Goal: Information Seeking & Learning: Stay updated

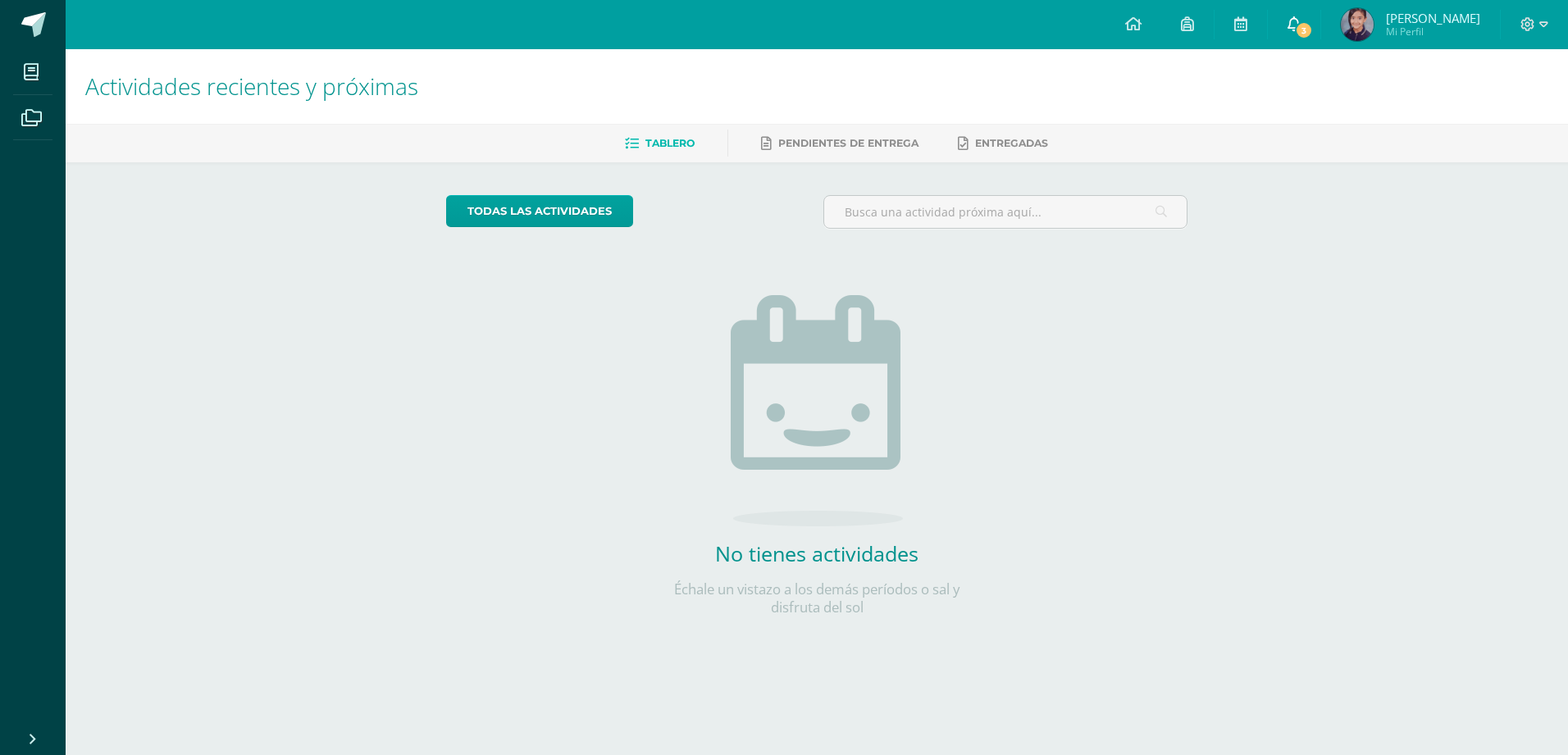
click at [1312, 29] on span "3" at bounding box center [1303, 30] width 18 height 18
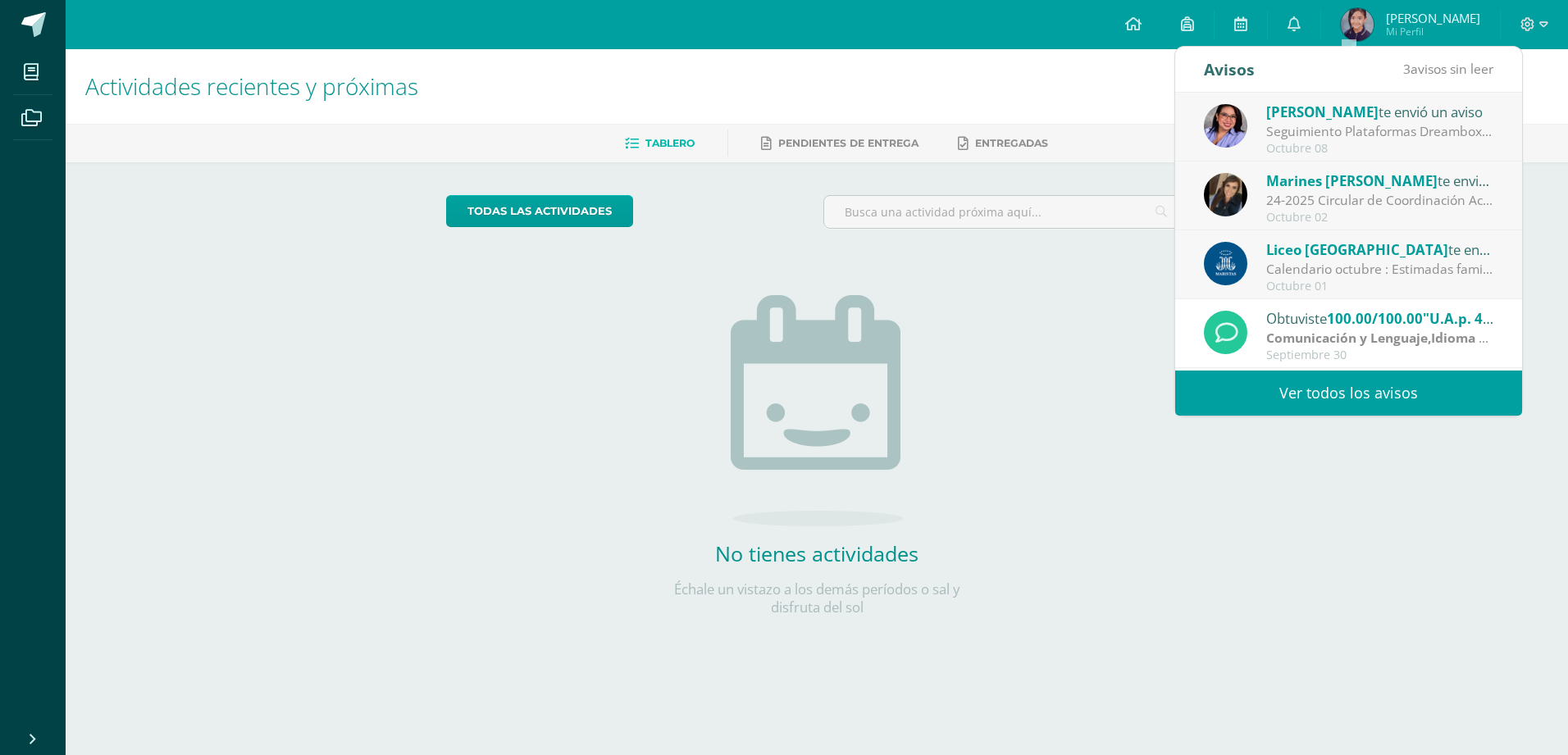
click at [1347, 267] on div "Calendario octubre : Estimadas familias [DEMOGRAPHIC_DATA] les compartimos el c…" at bounding box center [1379, 269] width 228 height 19
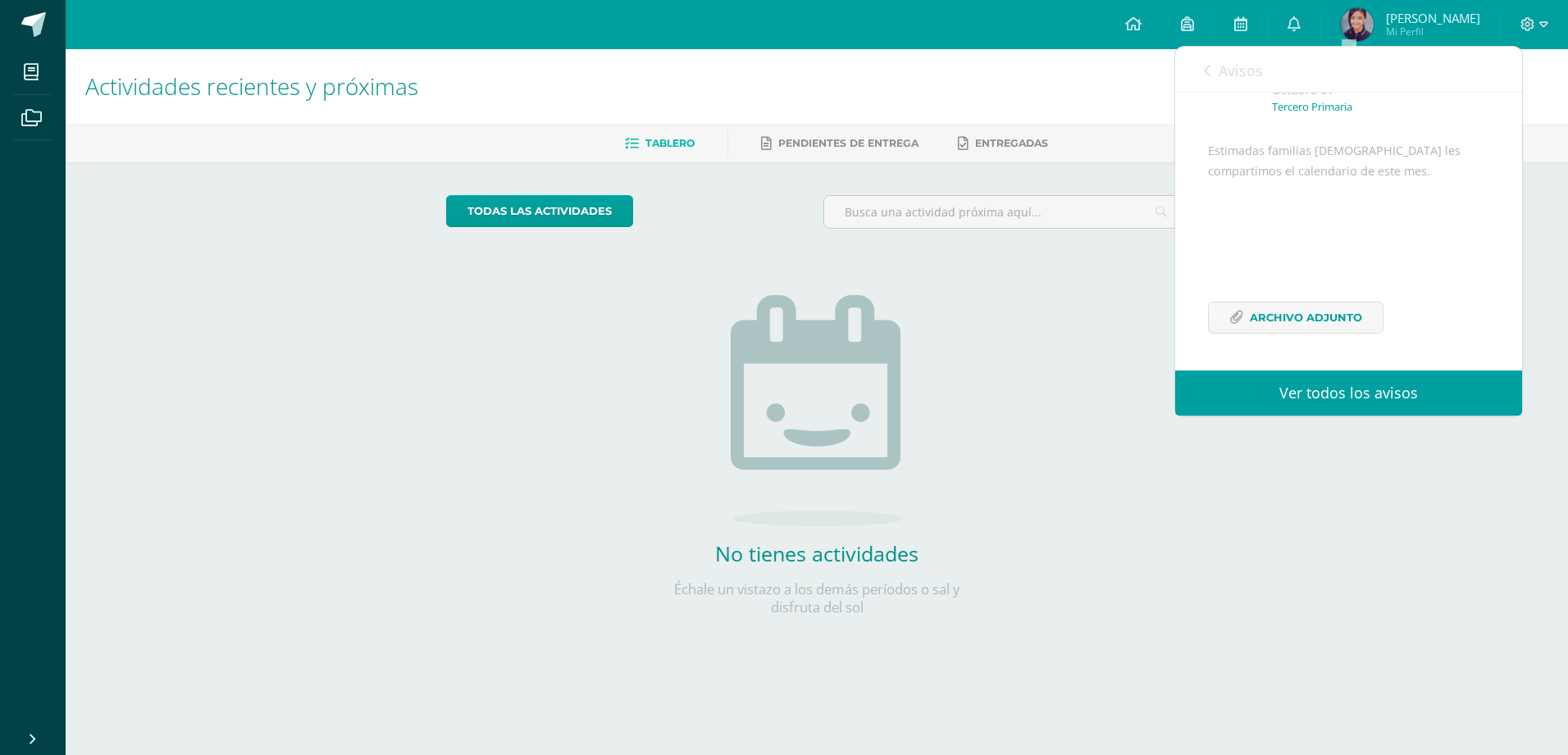
scroll to position [140, 0]
click at [1321, 325] on span "Archivo Adjunto" at bounding box center [1306, 317] width 112 height 30
click at [1247, 69] on span "Avisos" at bounding box center [1240, 70] width 44 height 20
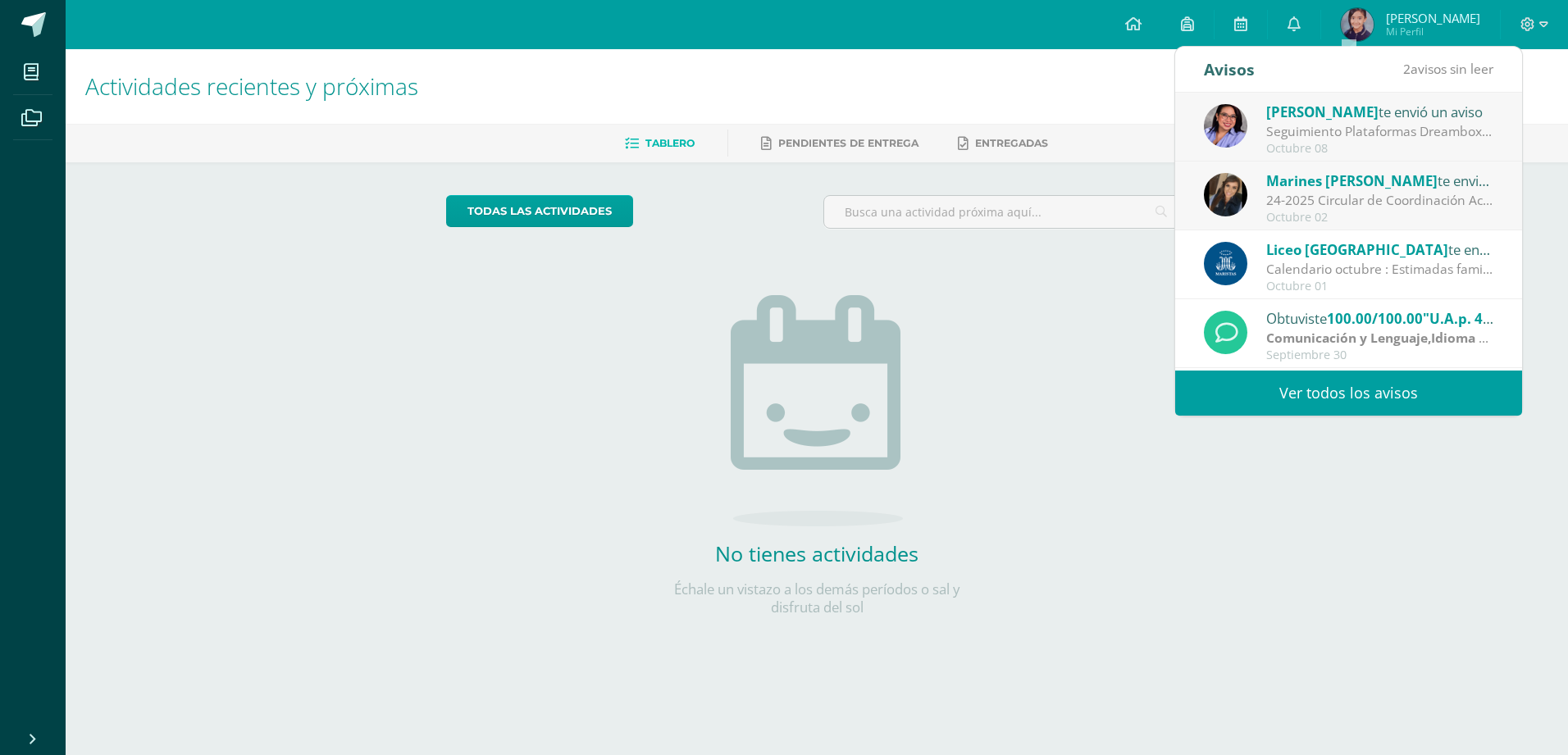
click at [1332, 119] on span "[PERSON_NAME]" at bounding box center [1322, 111] width 112 height 19
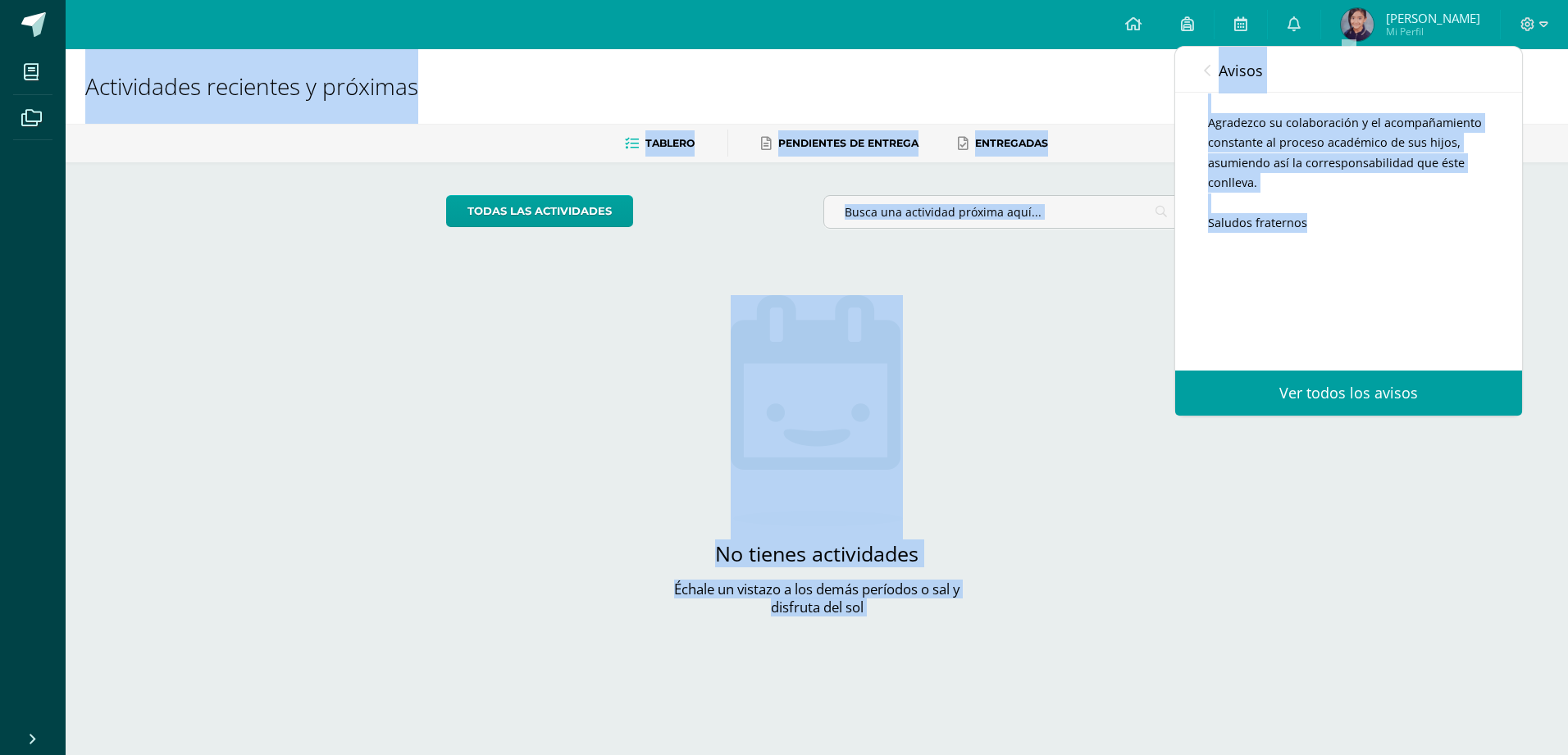
scroll to position [0, 0]
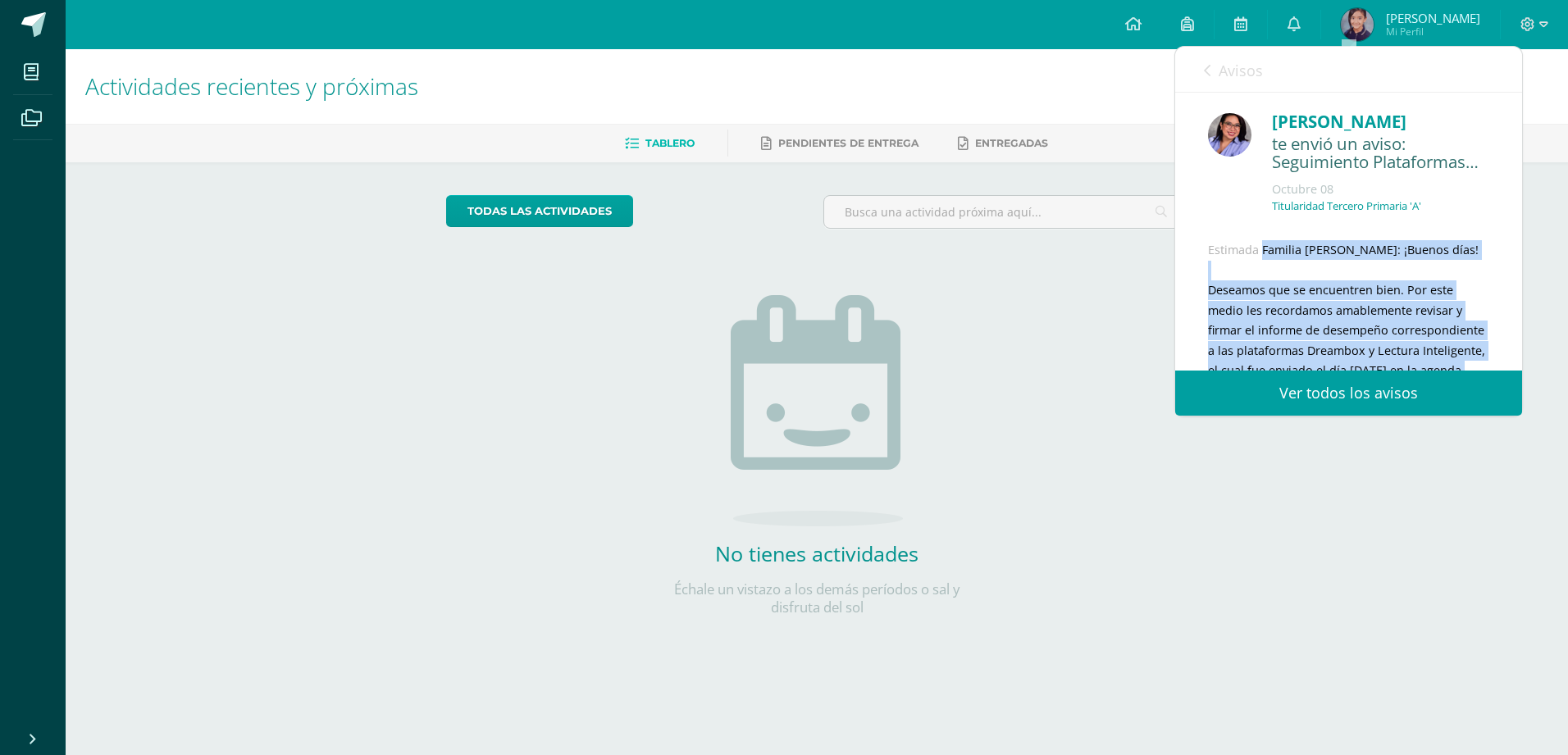
drag, startPoint x: 1316, startPoint y: 211, endPoint x: 1200, endPoint y: 271, distance: 130.6
click at [1200, 271] on div "[PERSON_NAME] te envió un aviso: Seguimiento Plataformas Dreambox y Lectura Int…" at bounding box center [1348, 476] width 347 height 767
copy div "Estimada Familia [PERSON_NAME]: ¡Buenos días! Deseamos que se encuentren bien. …"
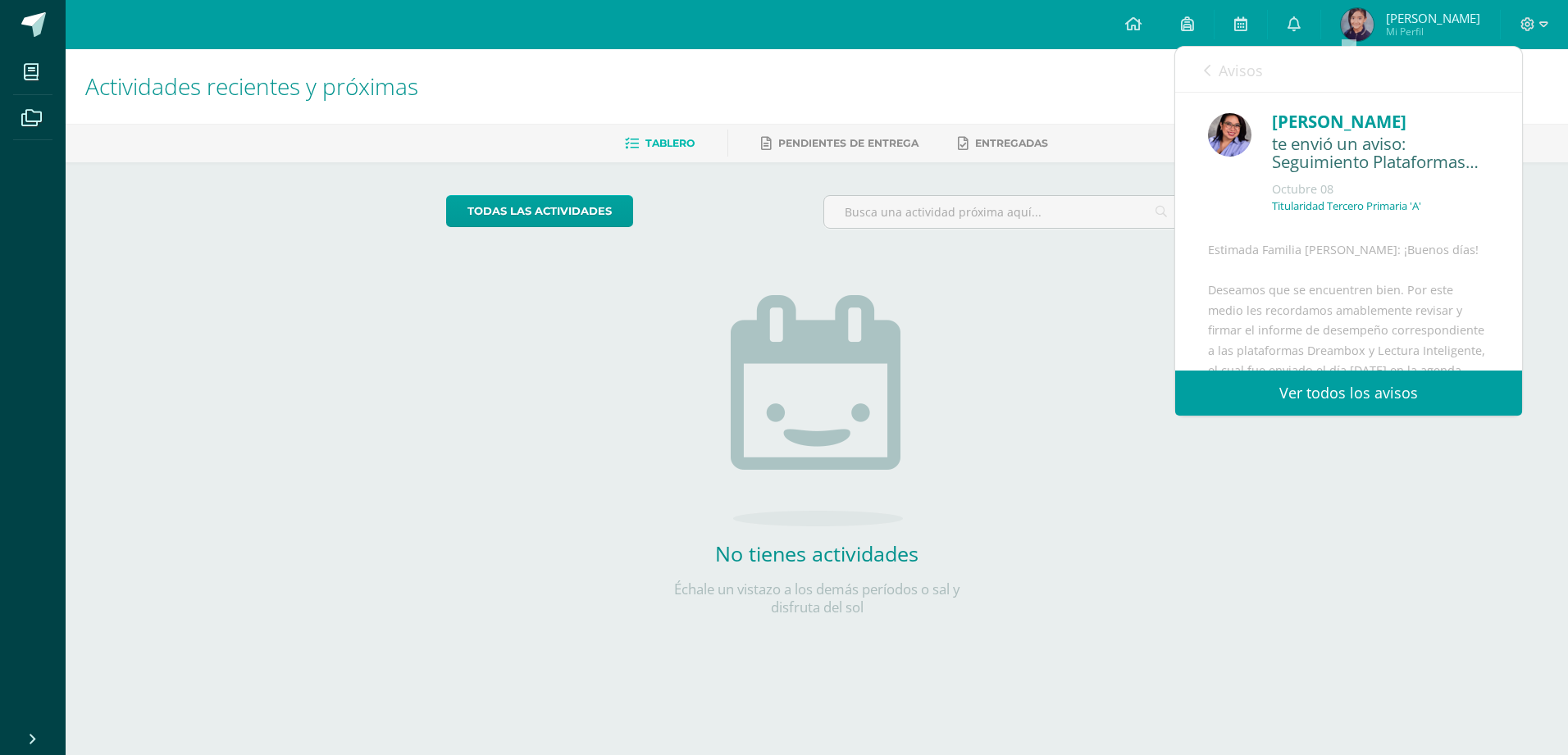
click at [1214, 67] on link "Avisos" at bounding box center [1233, 70] width 59 height 47
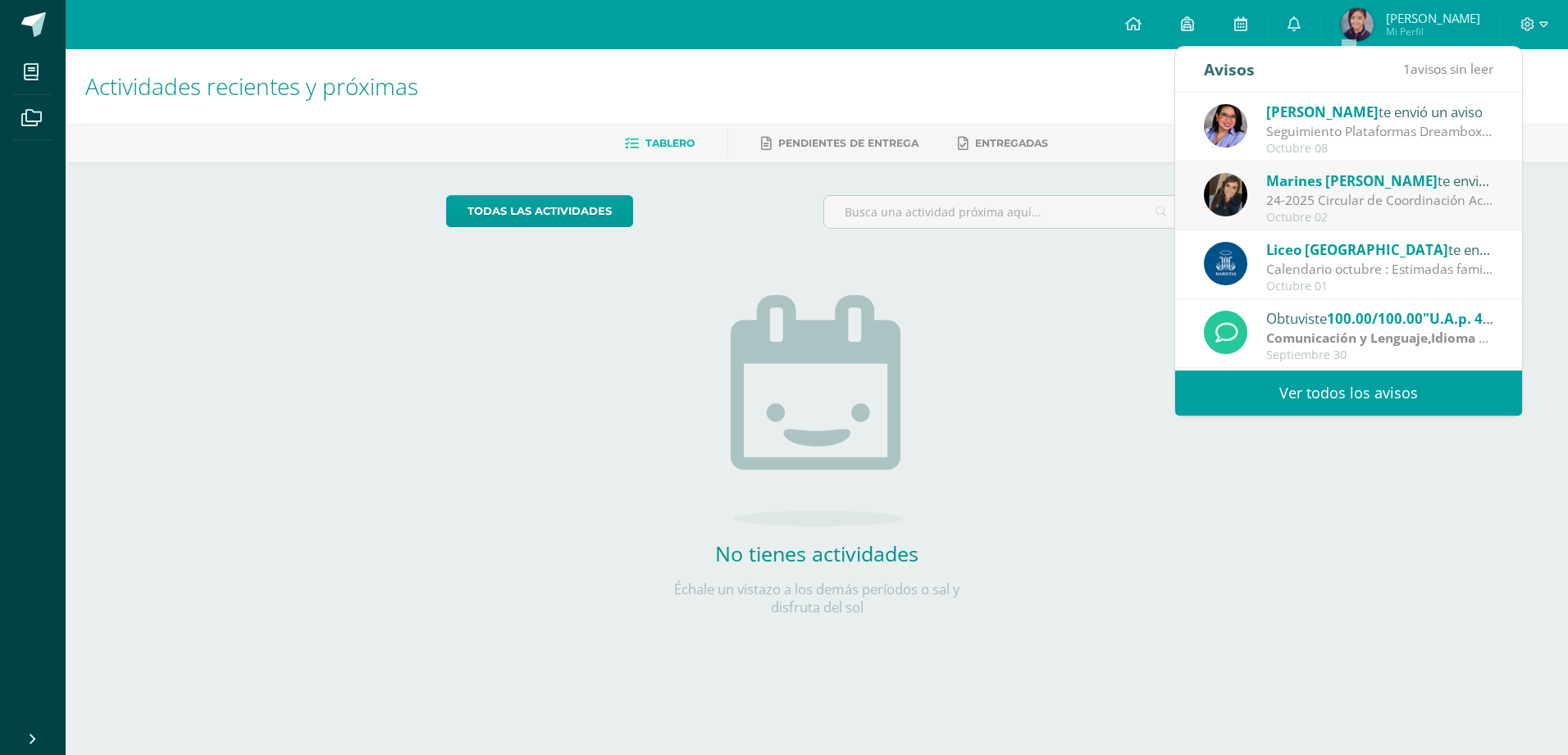
click at [1358, 210] on div "Octubre 02" at bounding box center [1379, 217] width 228 height 14
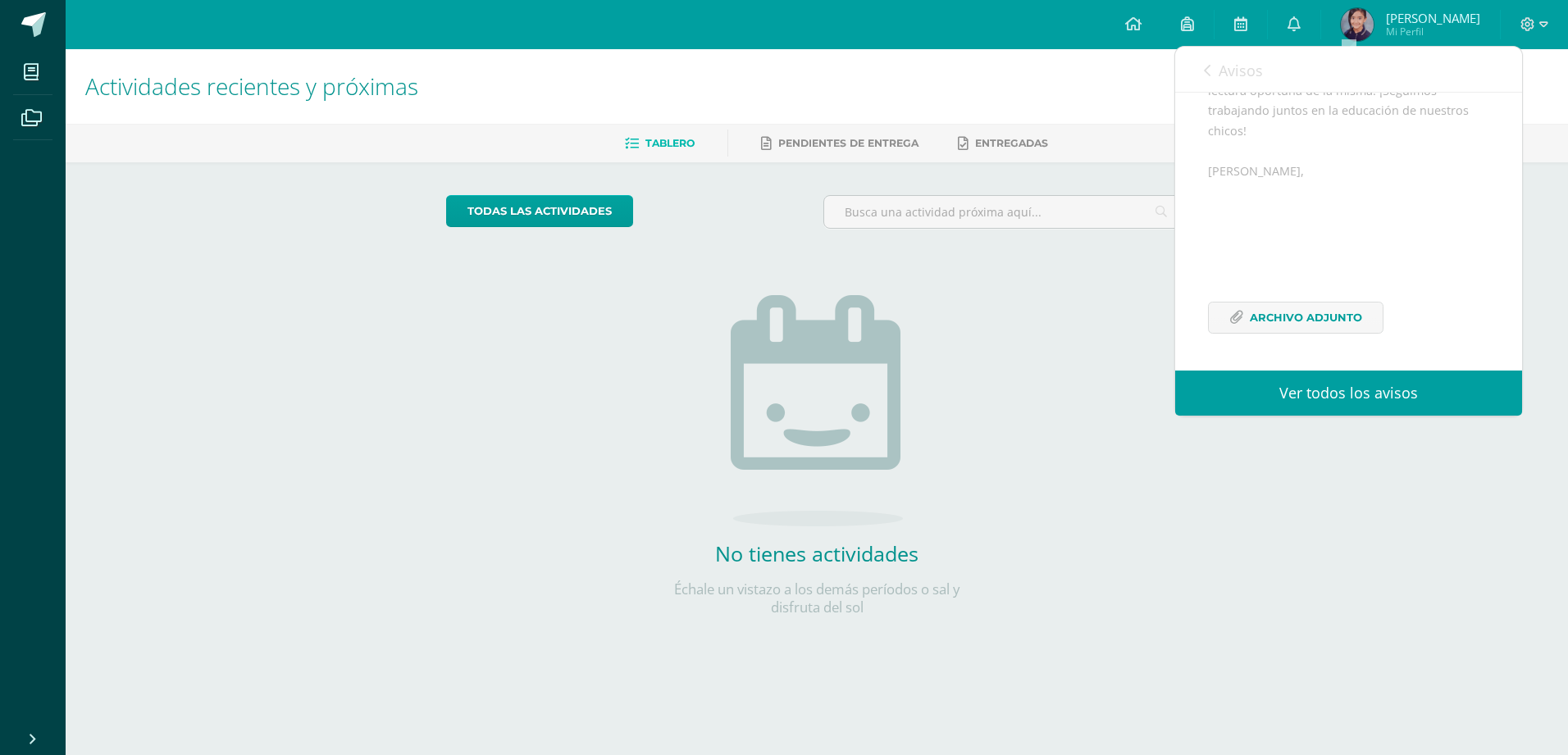
scroll to position [240, 0]
click at [1266, 319] on span "Archivo Adjunto" at bounding box center [1306, 317] width 112 height 30
click at [1231, 71] on span "Avisos" at bounding box center [1240, 70] width 44 height 20
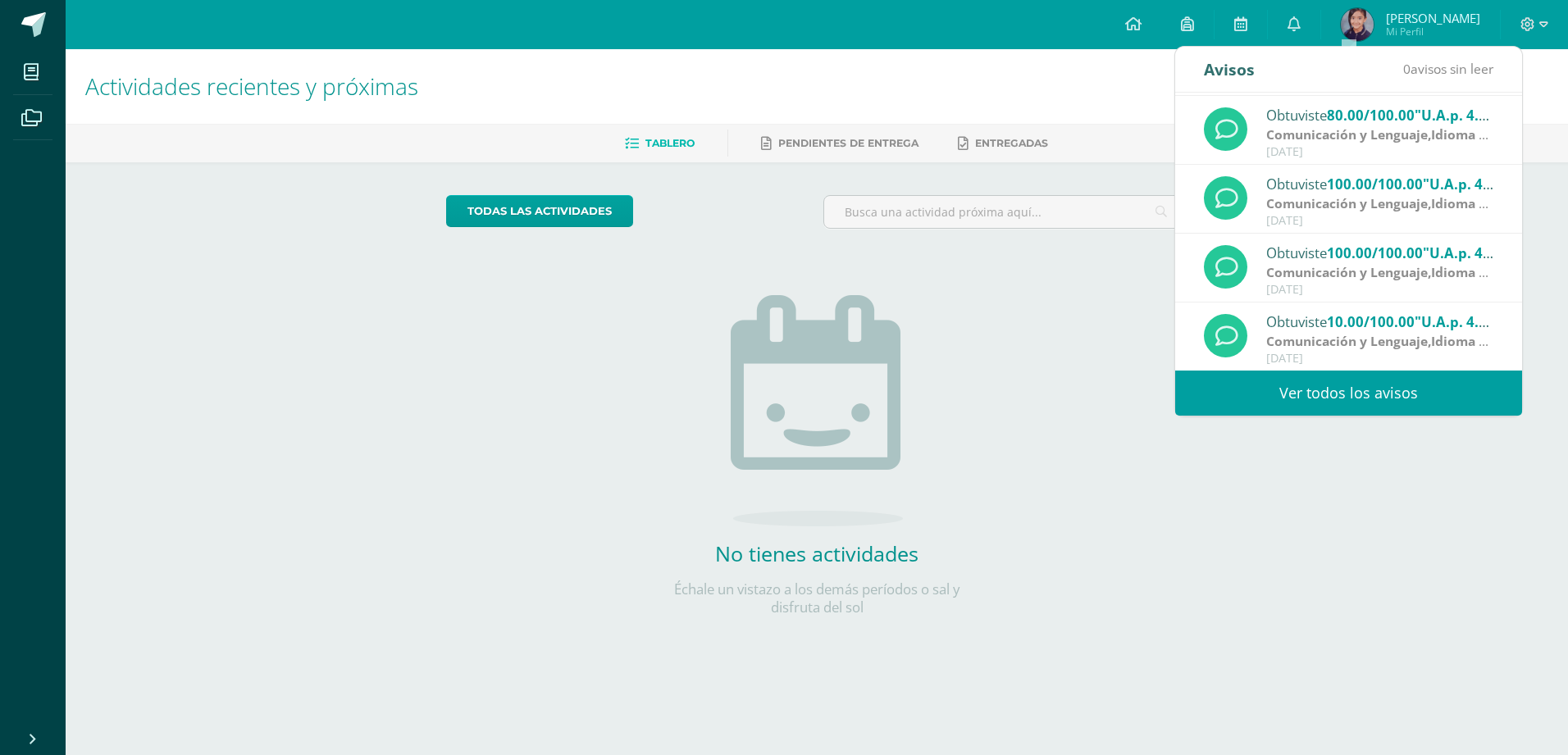
scroll to position [273, 0]
